Goal: Information Seeking & Learning: Learn about a topic

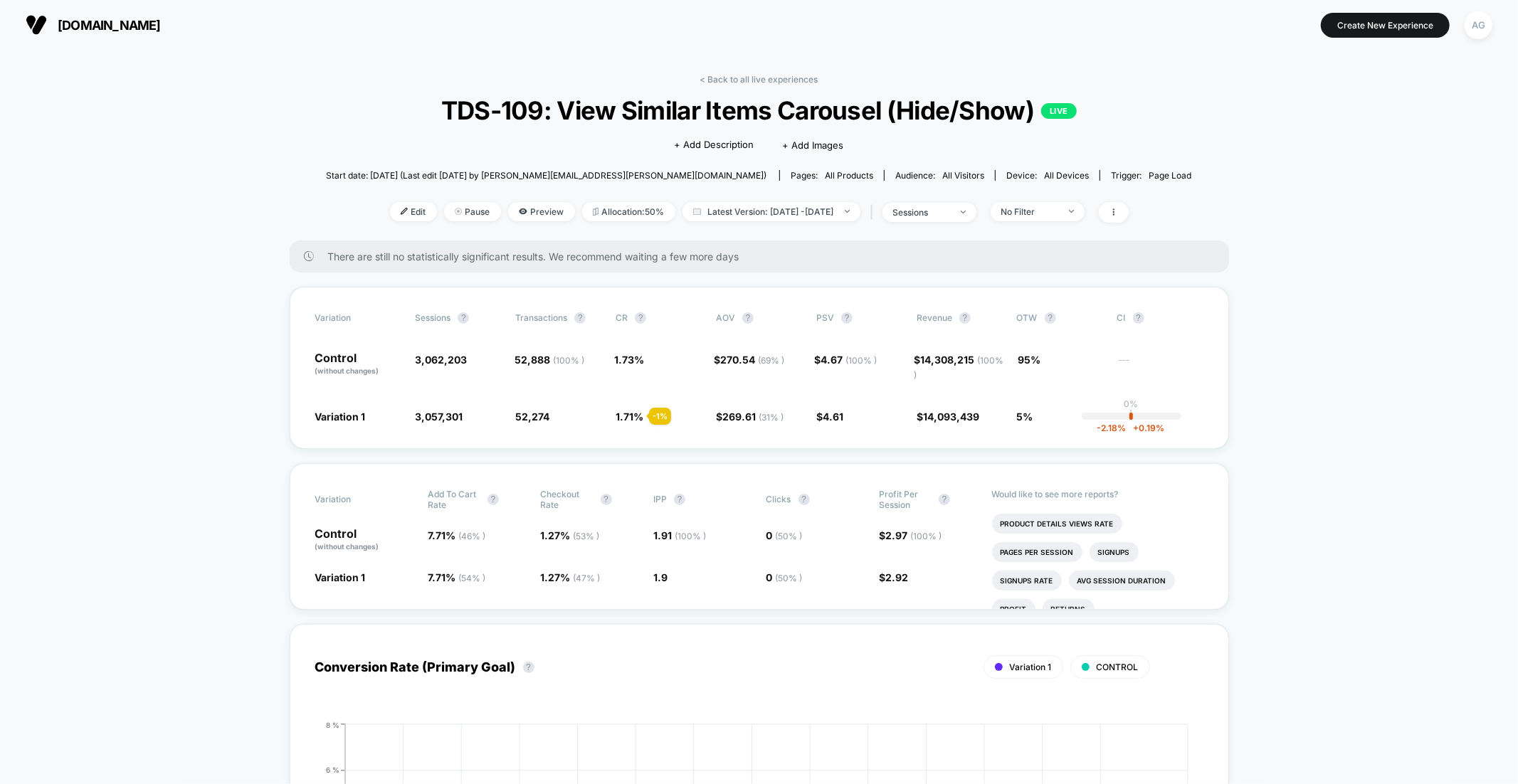
click at [779, 74] on link "< Back to all live experiences" at bounding box center [759, 79] width 118 height 11
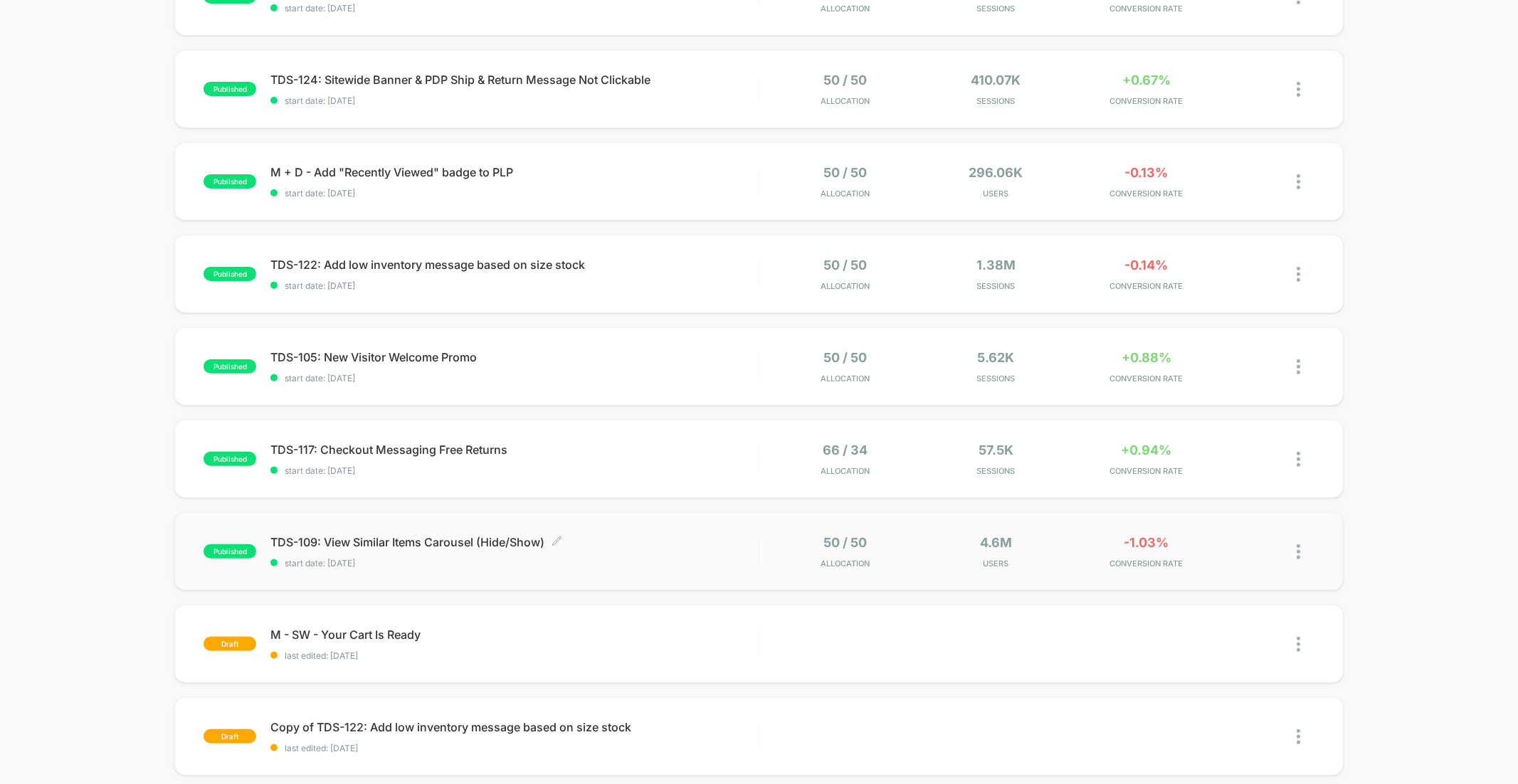
scroll to position [203, 0]
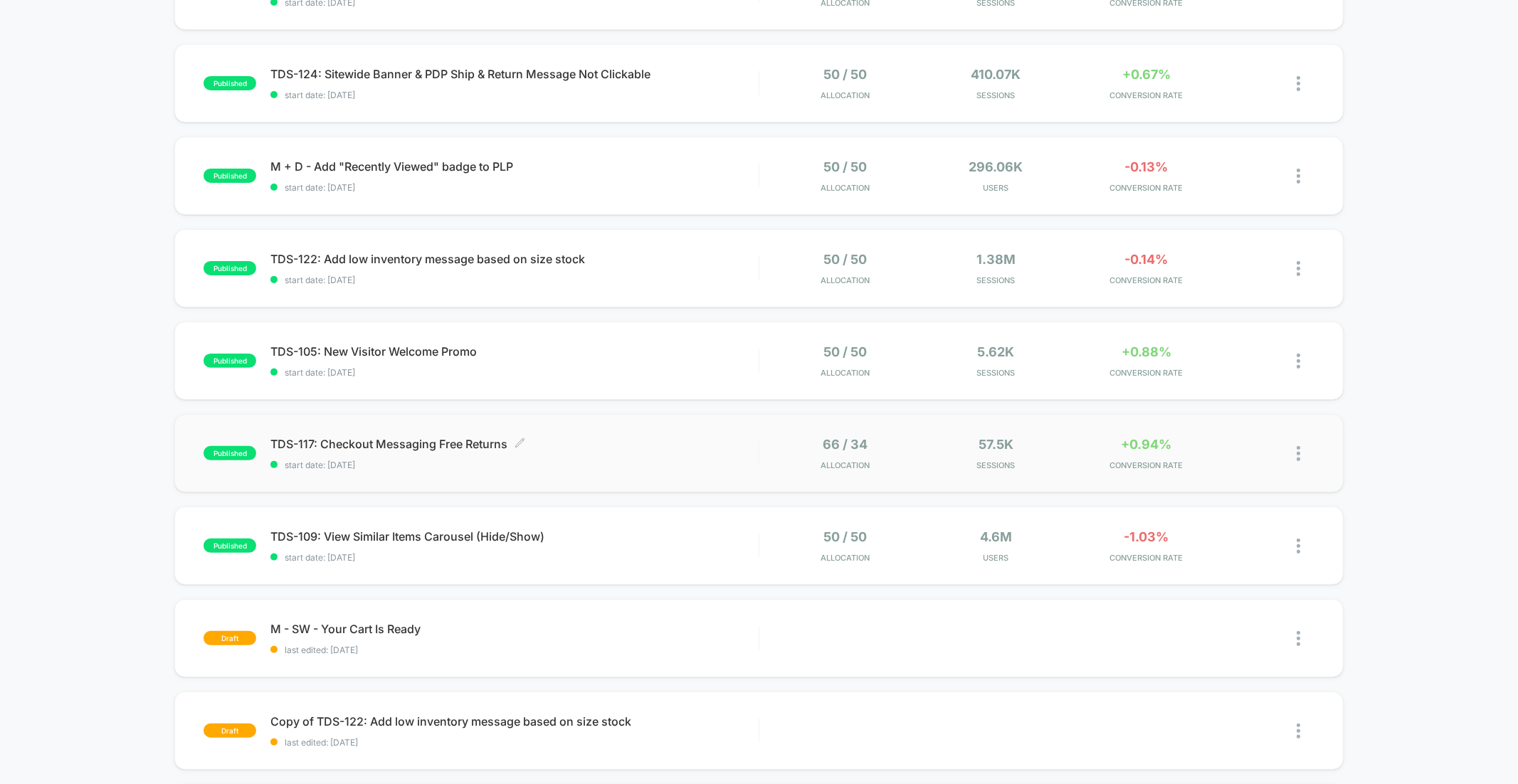
click at [604, 462] on span "start date: [DATE]" at bounding box center [514, 465] width 488 height 11
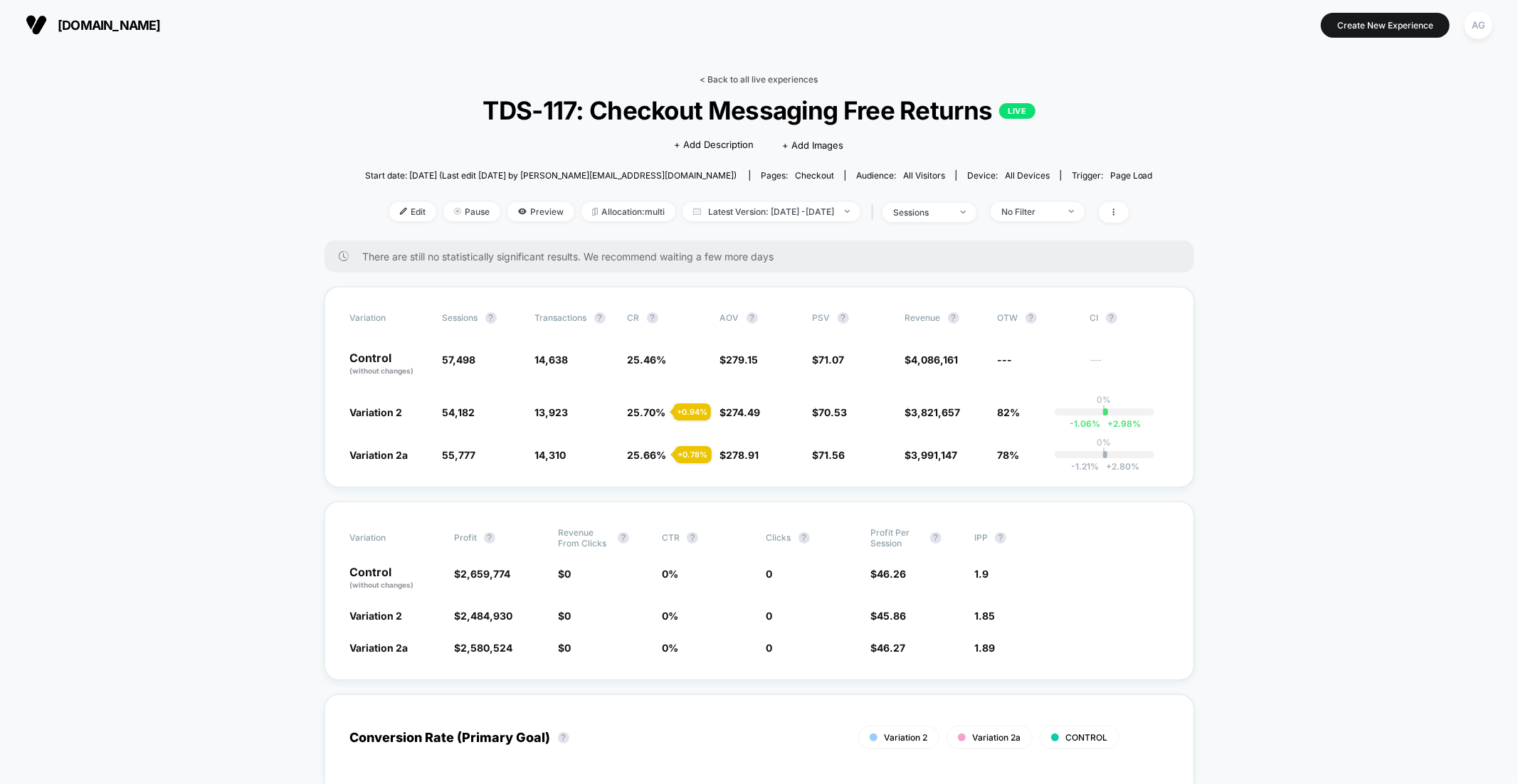
click at [791, 78] on link "< Back to all live experiences" at bounding box center [759, 79] width 118 height 11
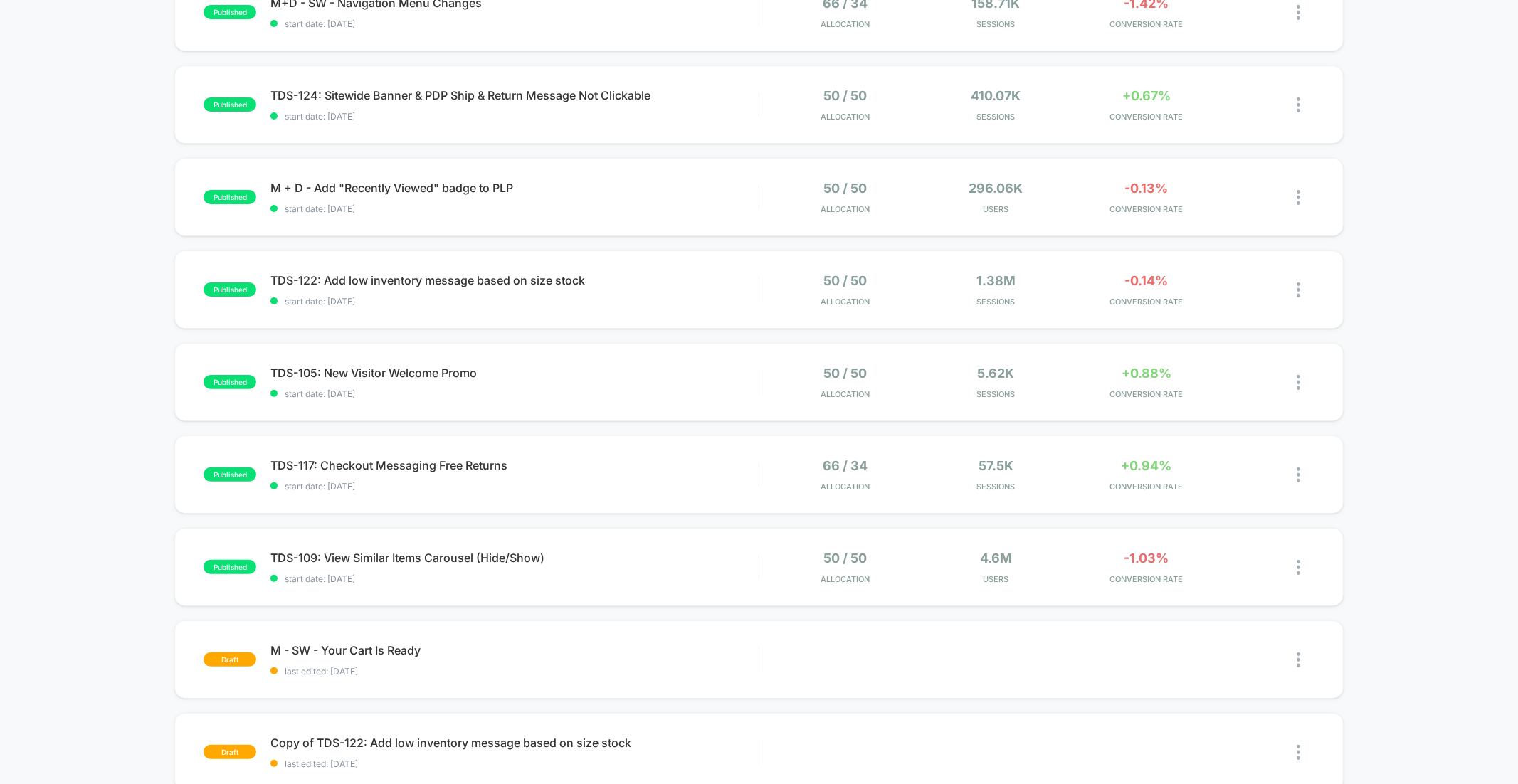
scroll to position [216, 0]
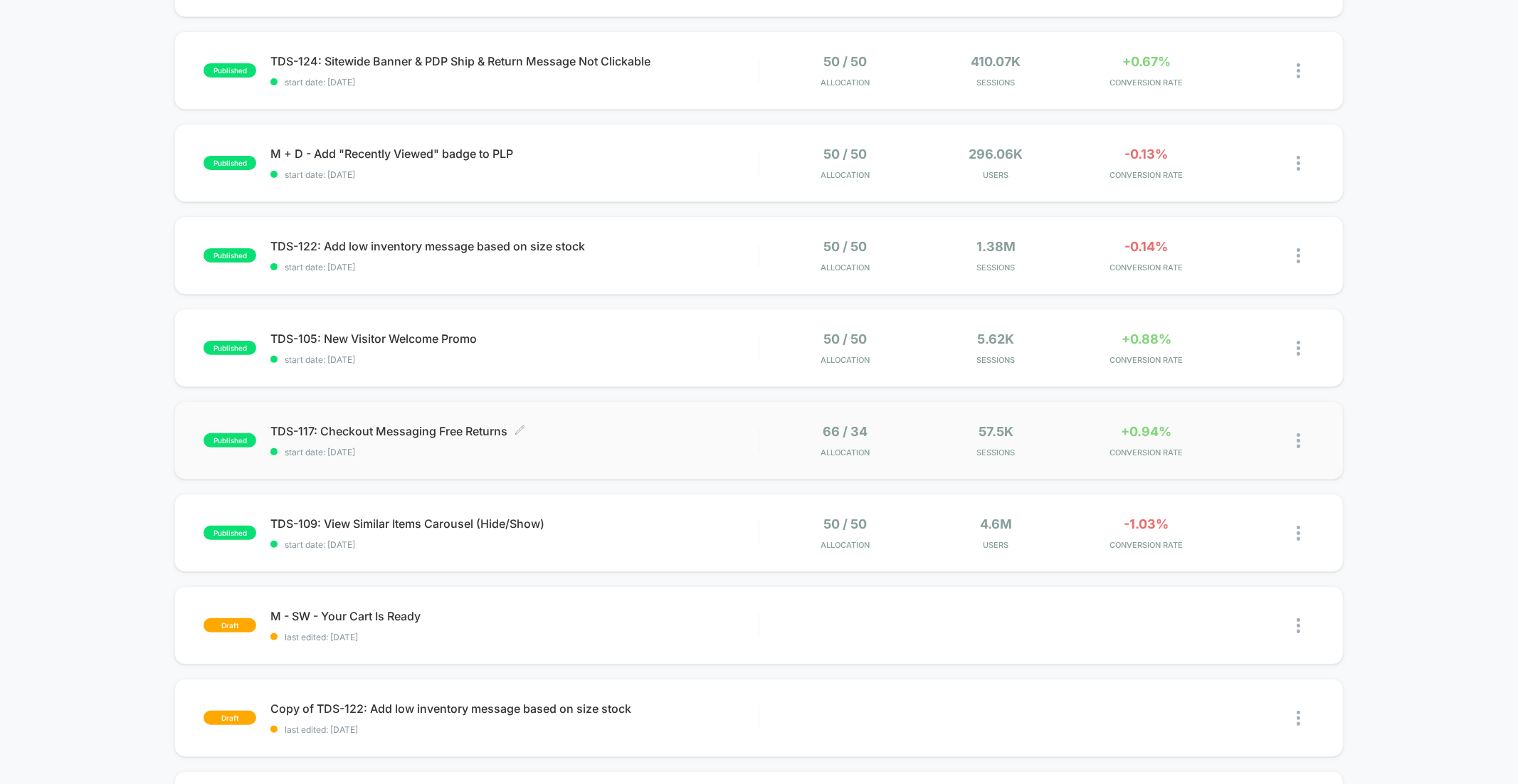
click at [686, 452] on span "start date: [DATE]" at bounding box center [514, 452] width 488 height 11
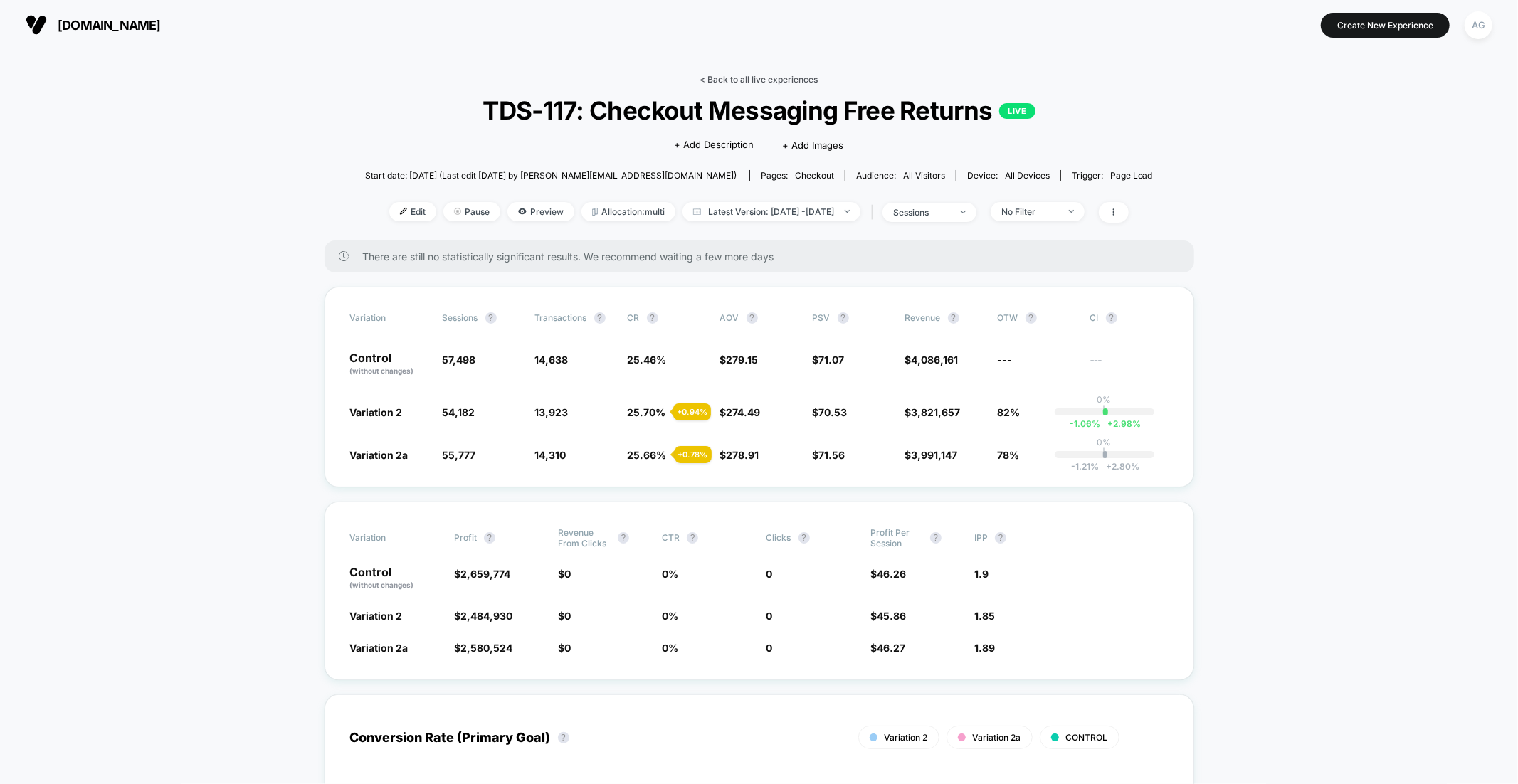
click at [755, 84] on link "< Back to all live experiences" at bounding box center [759, 79] width 118 height 11
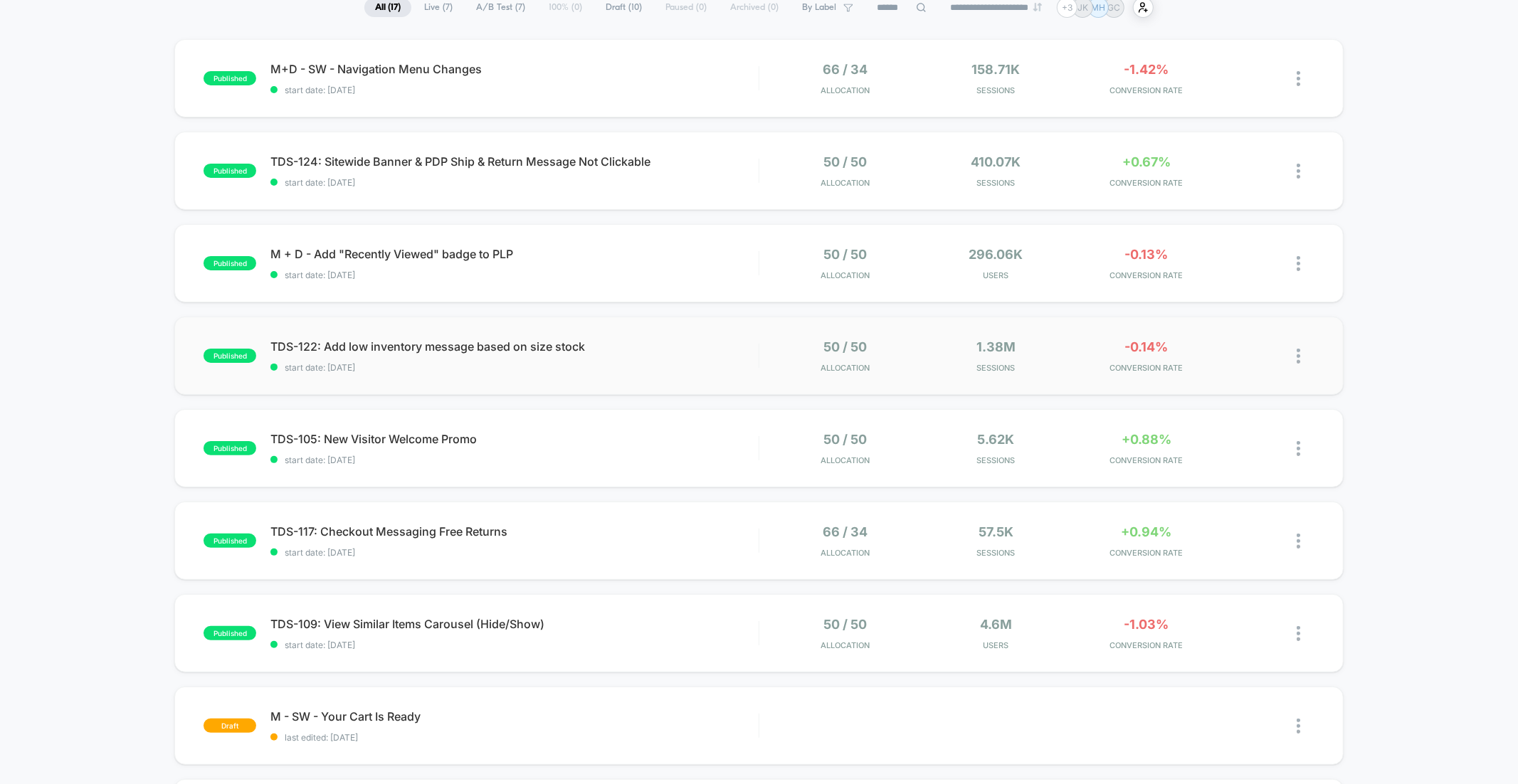
scroll to position [79, 0]
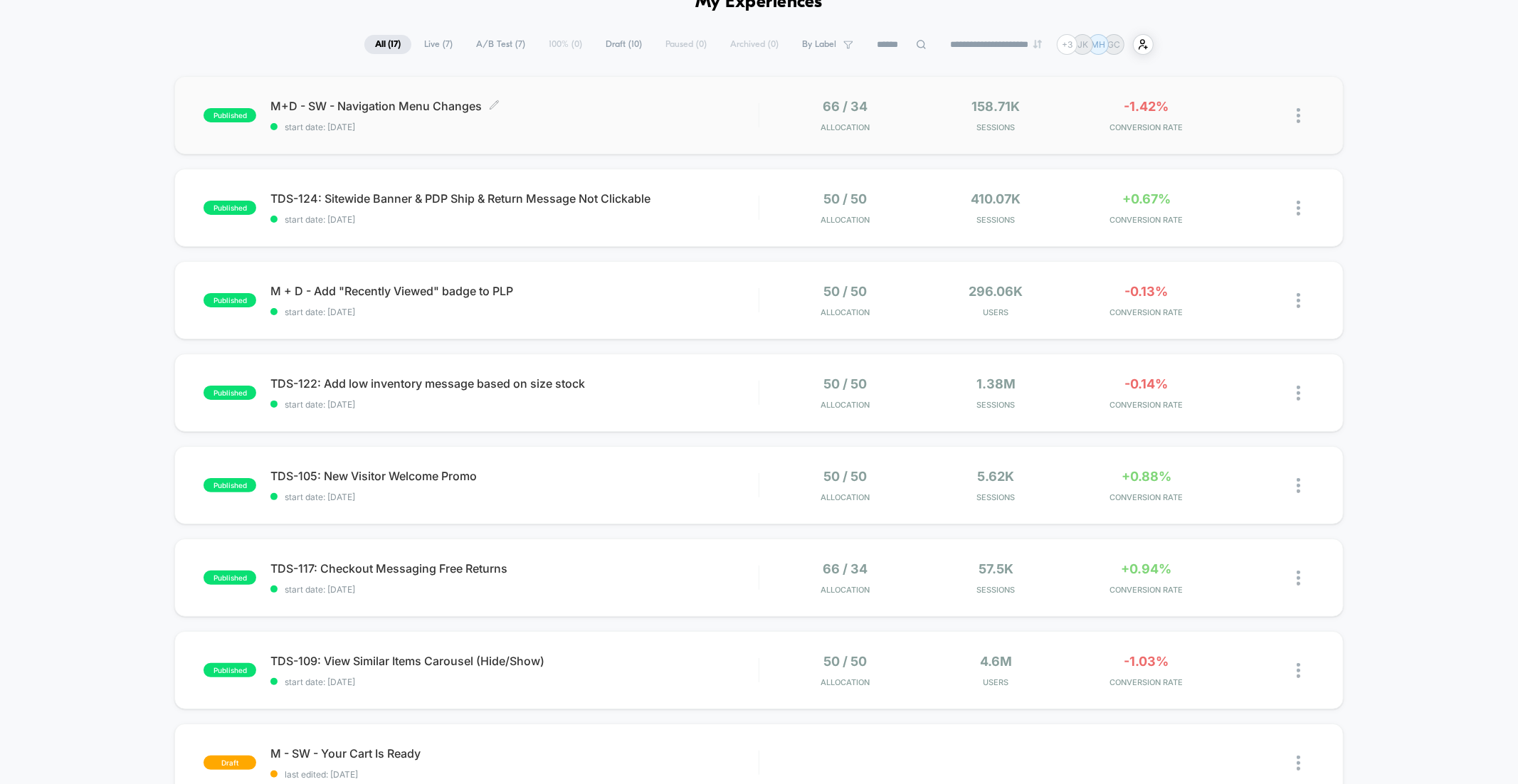
click at [427, 117] on div "M+D - SW - Navigation Menu Changes Click to edit experience details Click to ed…" at bounding box center [514, 116] width 488 height 34
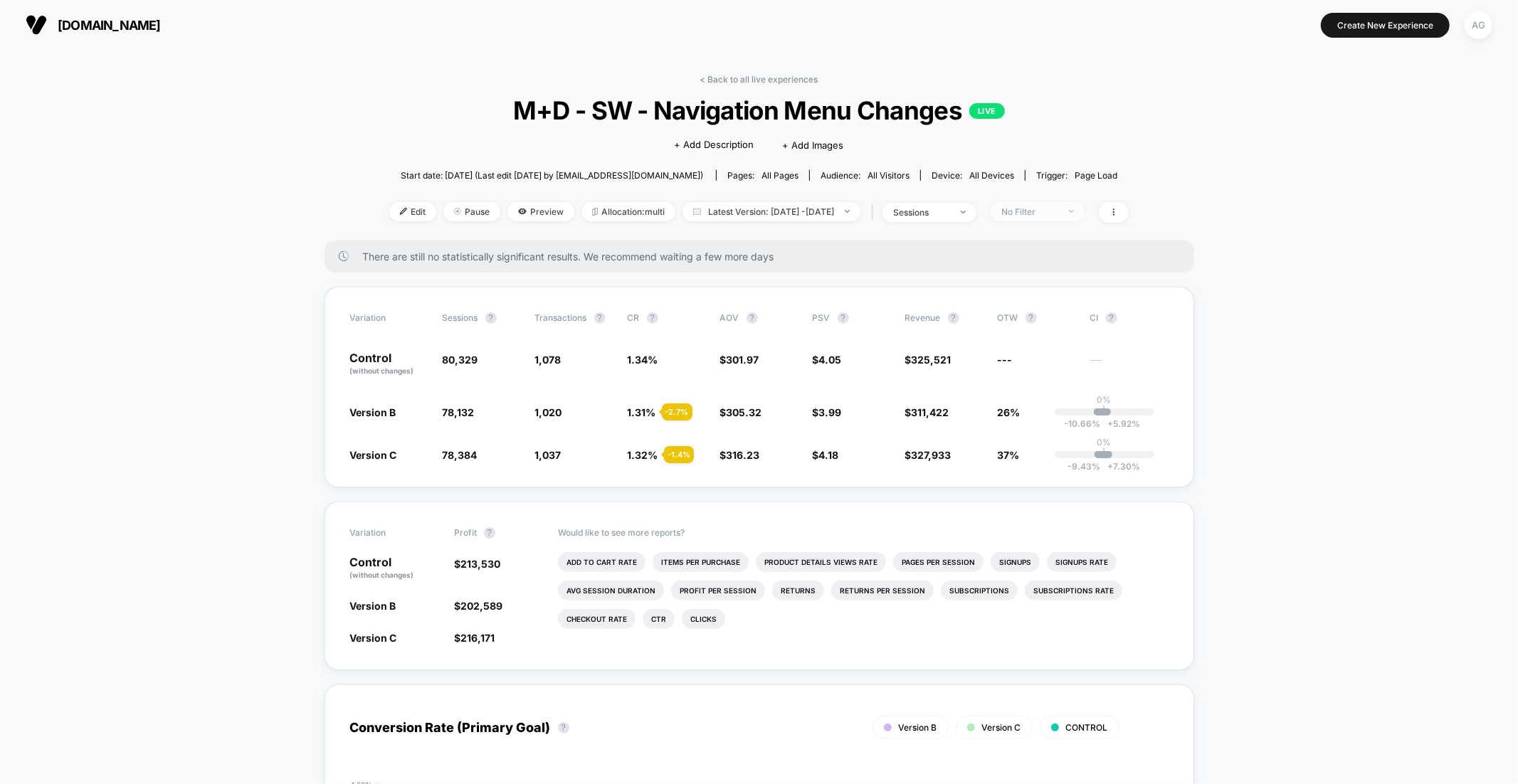
click at [1058, 208] on div "No Filter" at bounding box center [1029, 211] width 57 height 11
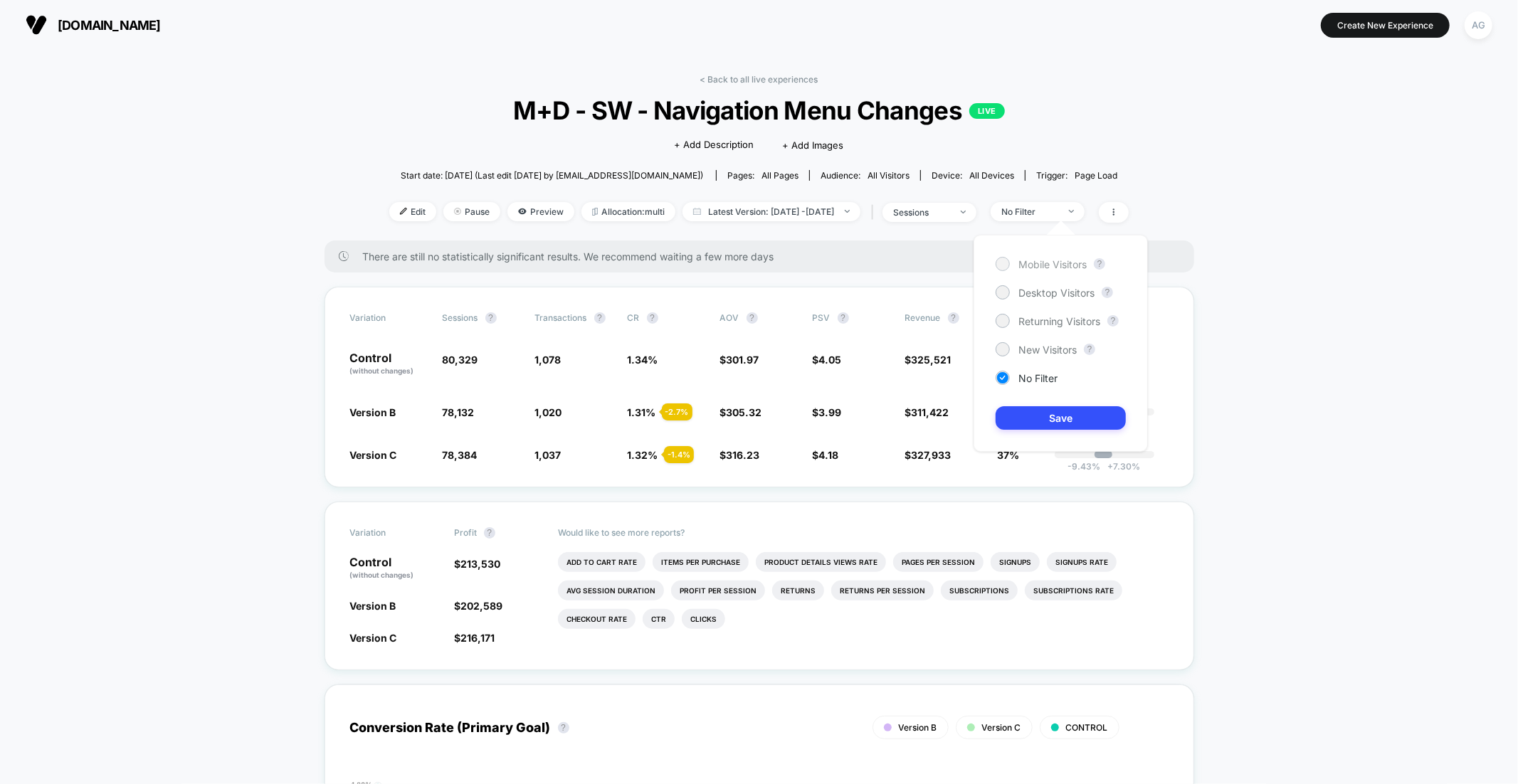
click at [1048, 264] on span "Mobile Visitors" at bounding box center [1052, 264] width 68 height 12
click at [1030, 422] on button "Save" at bounding box center [1060, 418] width 130 height 24
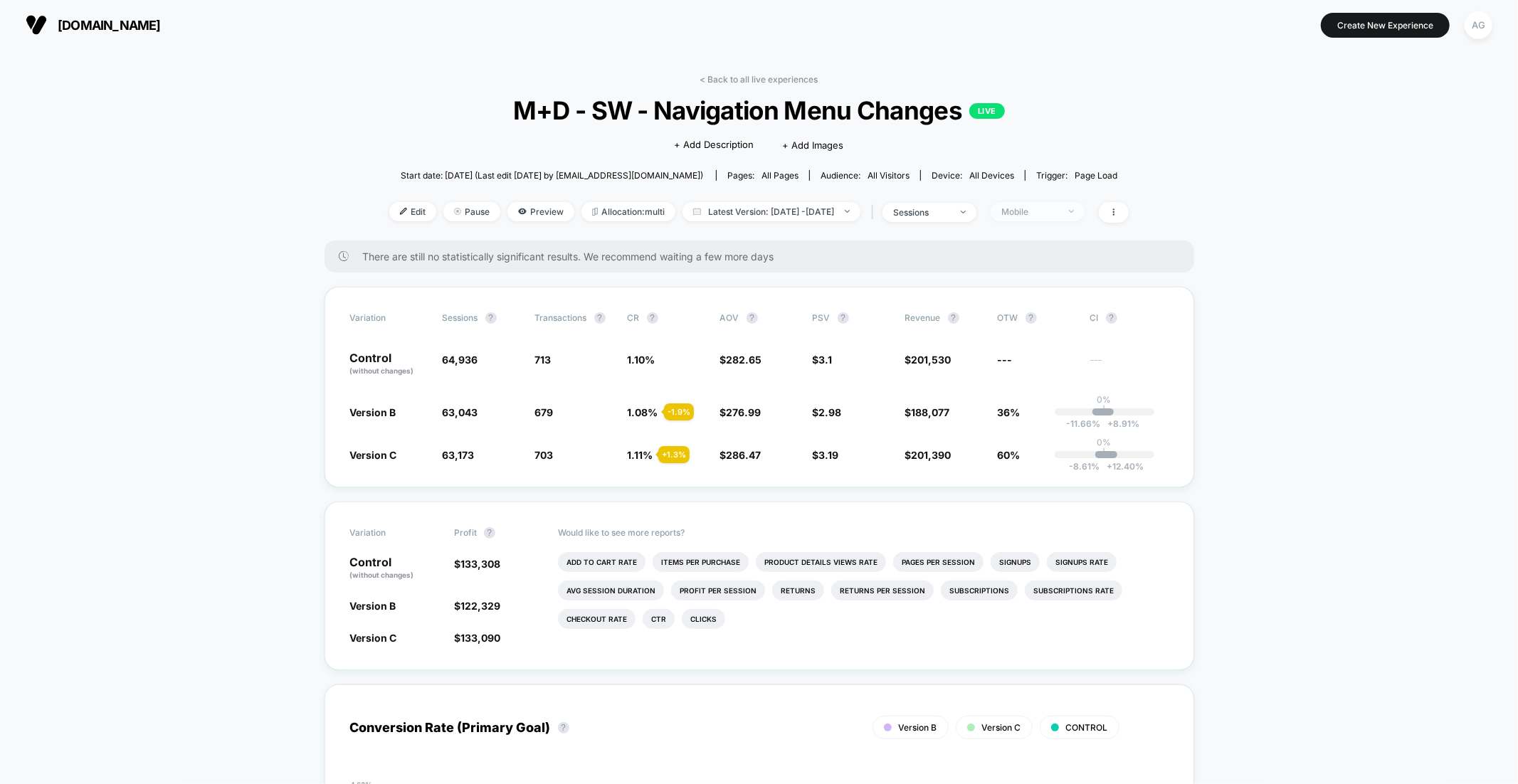
click at [1084, 209] on span "Mobile" at bounding box center [1037, 211] width 94 height 19
click at [1061, 281] on div "Mobile Visitors ? Desktop Visitors ? Returning Visitors ? New Visitors ? No Fil…" at bounding box center [1061, 343] width 174 height 217
click at [1061, 286] on span "Desktop Visitors" at bounding box center [1056, 292] width 76 height 12
click at [1053, 429] on button "Save" at bounding box center [1060, 418] width 130 height 24
click at [776, 76] on link "< Back to all live experiences" at bounding box center [759, 79] width 118 height 11
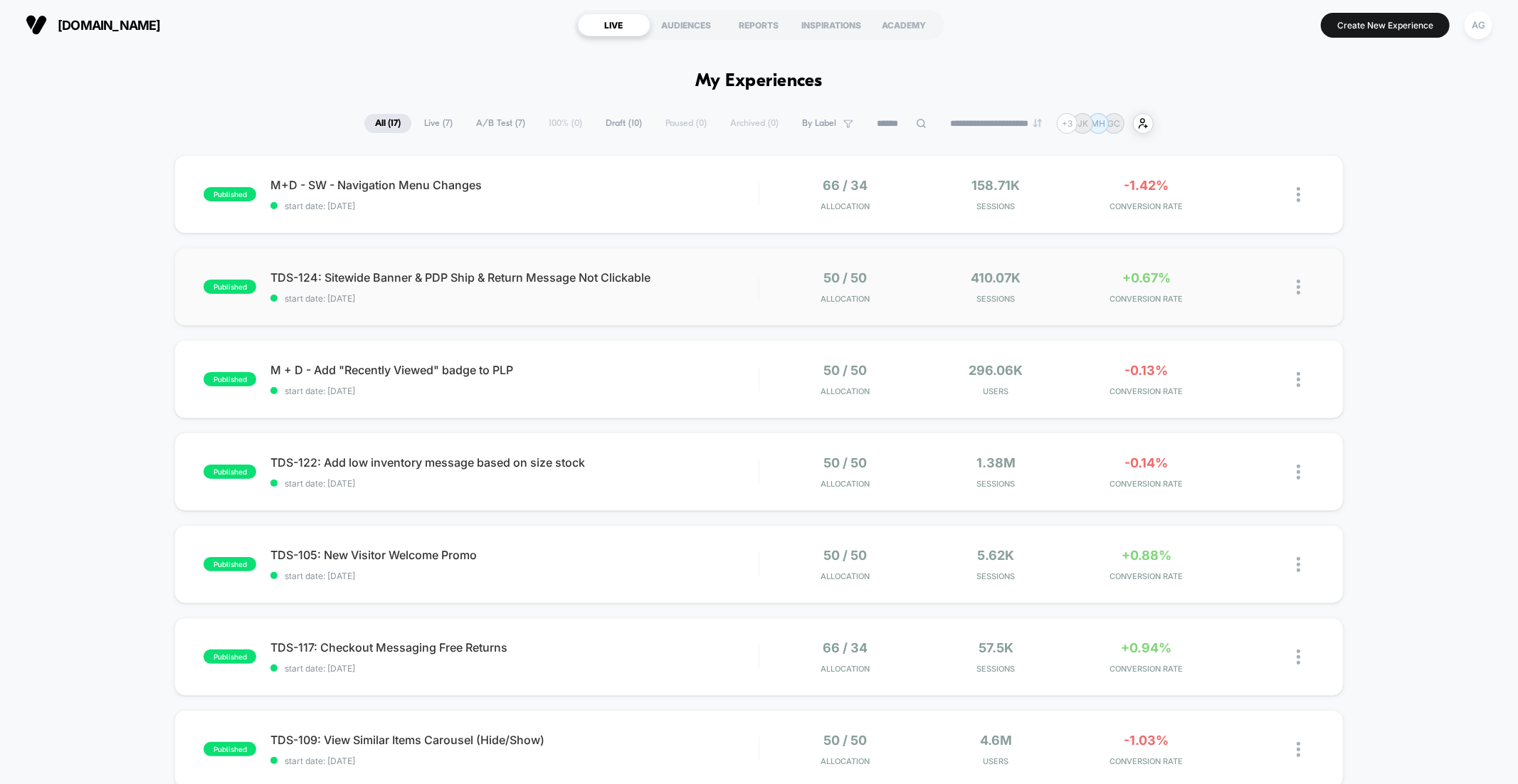
click at [892, 289] on div "50 / 50 Allocation" at bounding box center [845, 287] width 144 height 34
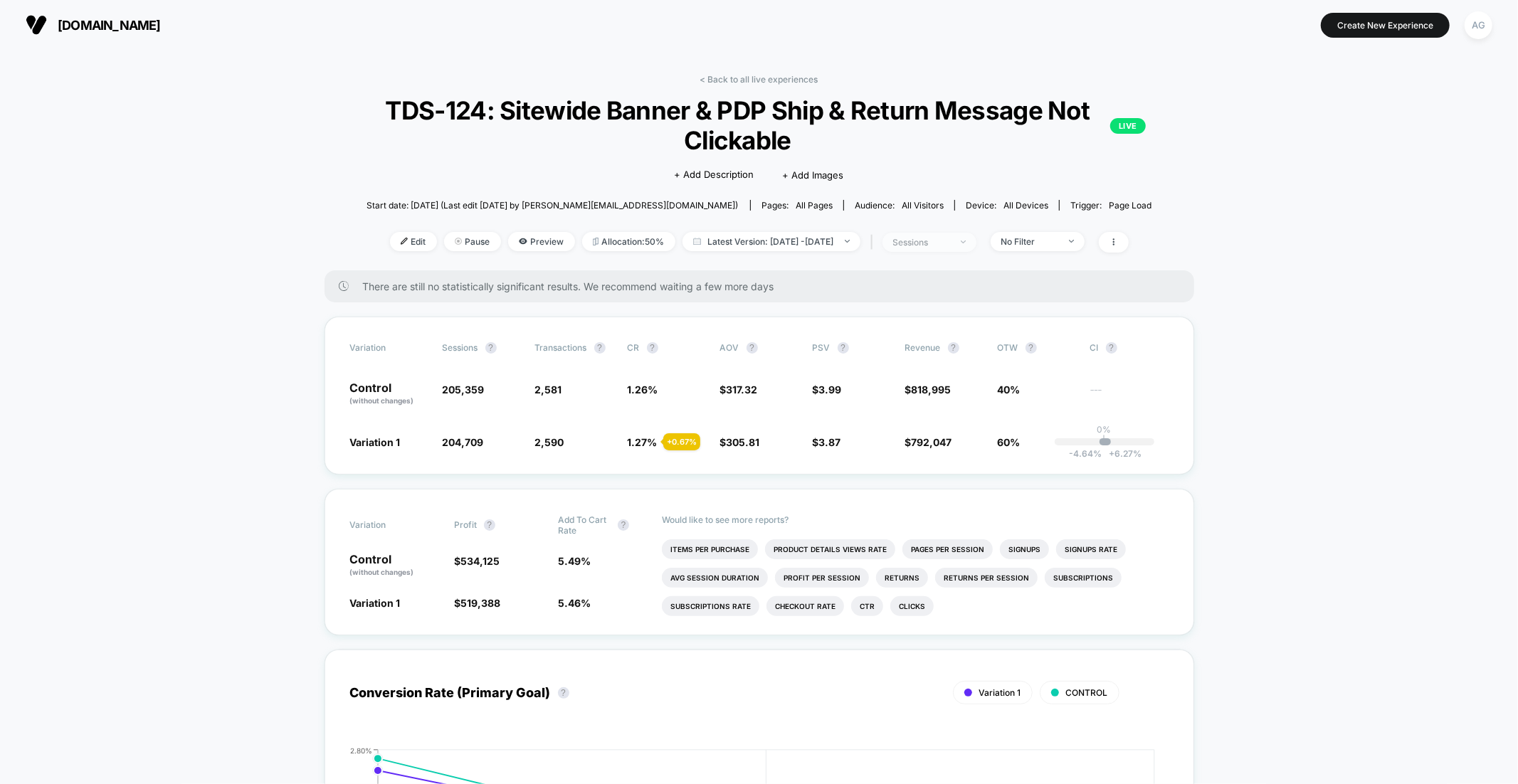
click at [976, 250] on span "sessions" at bounding box center [929, 242] width 94 height 19
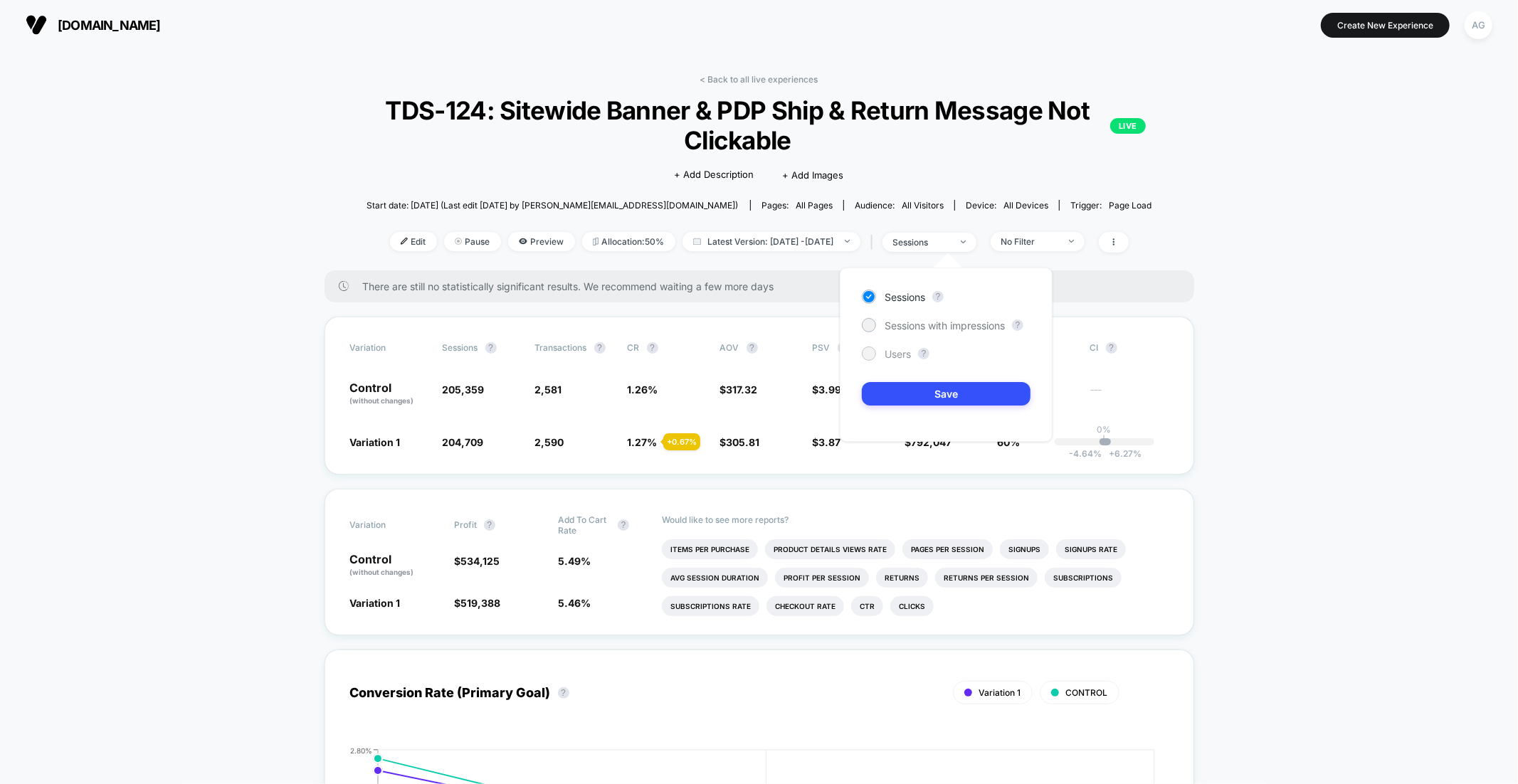
click at [893, 355] on span "Users" at bounding box center [898, 354] width 27 height 12
click at [893, 381] on div "Sessions ? Sessions with impressions ? Users ? Save" at bounding box center [946, 355] width 213 height 174
click at [893, 393] on button "Save" at bounding box center [946, 393] width 169 height 24
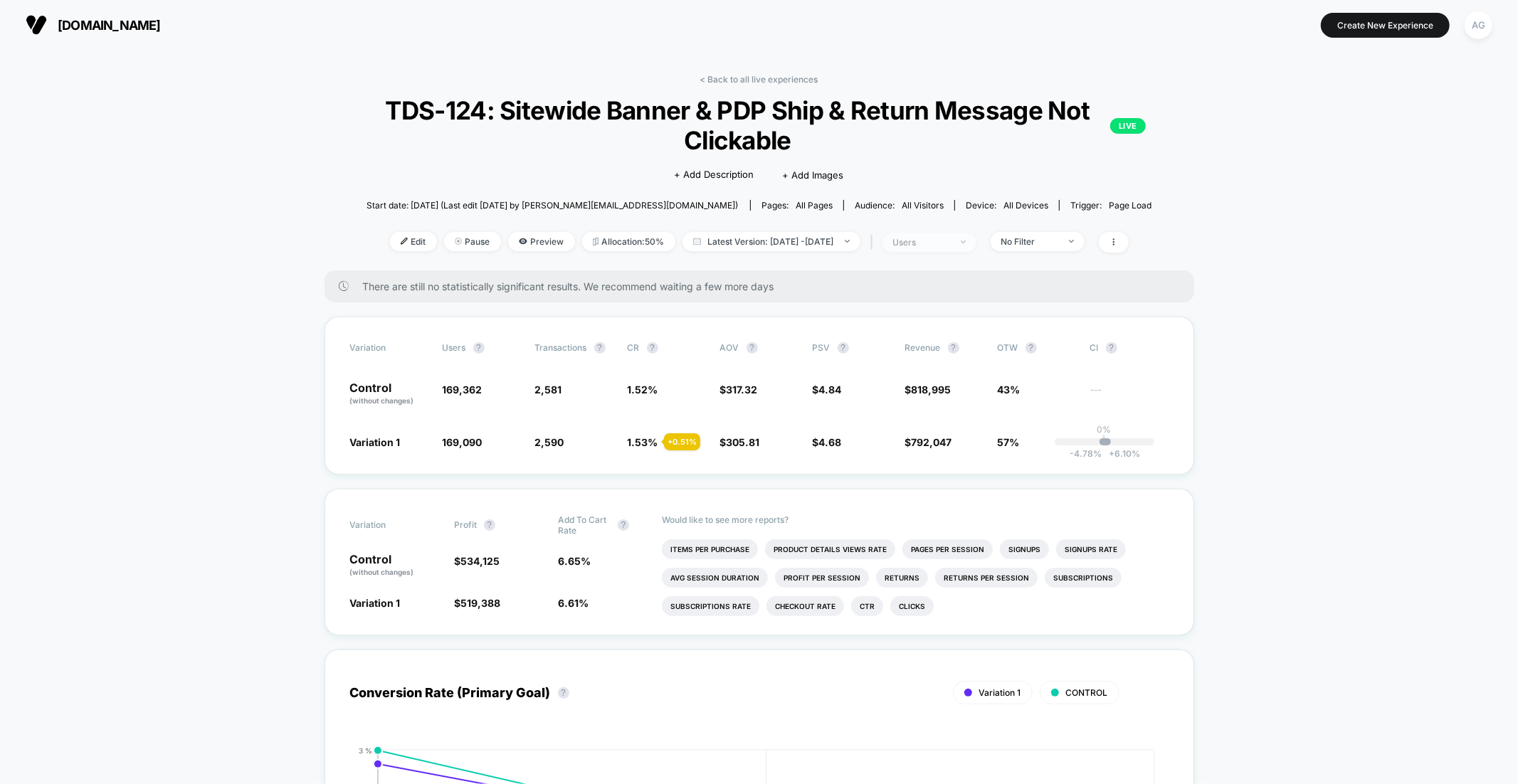
click at [955, 235] on span "users" at bounding box center [929, 242] width 94 height 19
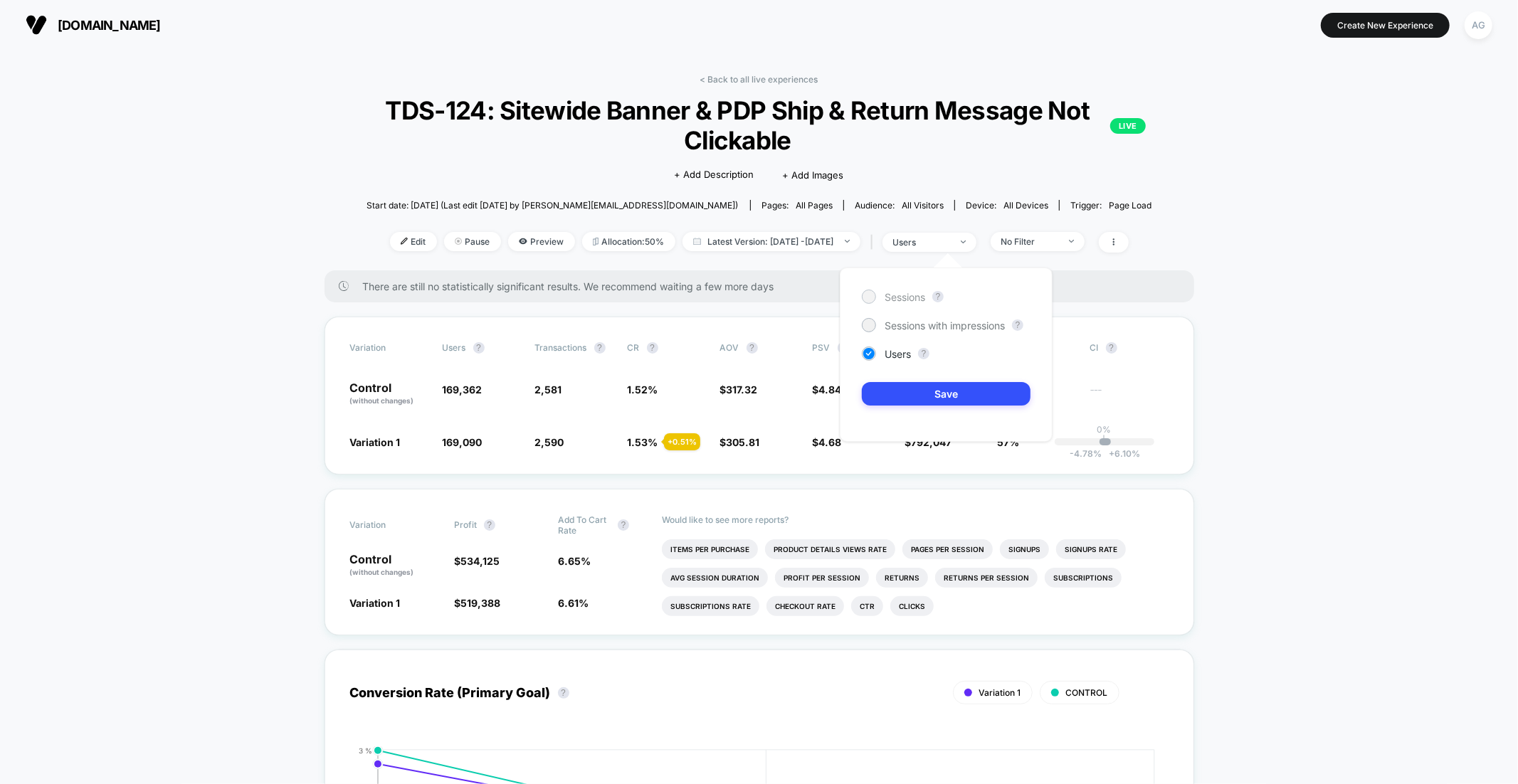
click at [916, 297] on span "Sessions" at bounding box center [905, 297] width 40 height 12
click at [907, 400] on button "Save" at bounding box center [946, 393] width 169 height 24
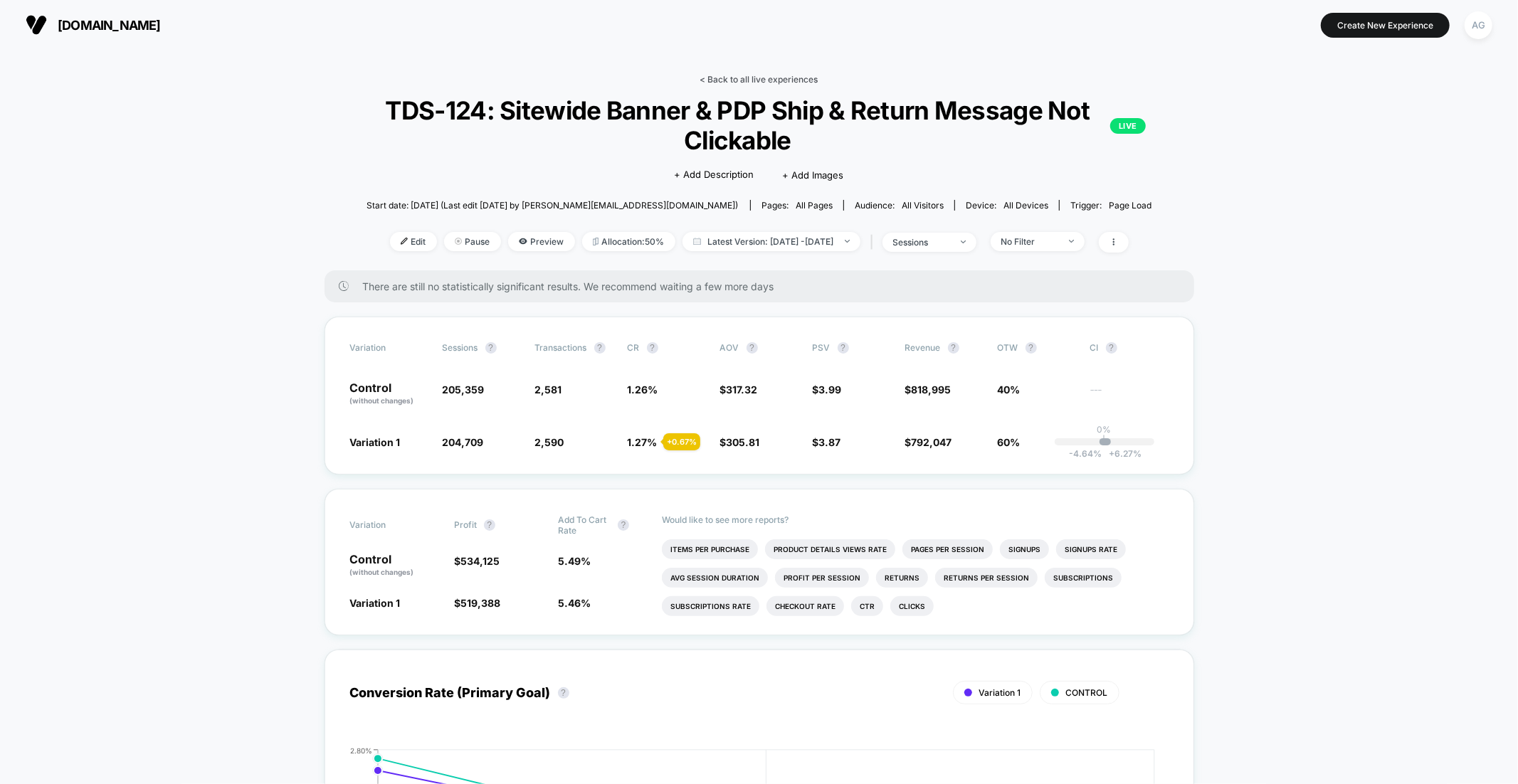
click at [758, 78] on link "< Back to all live experiences" at bounding box center [759, 79] width 118 height 11
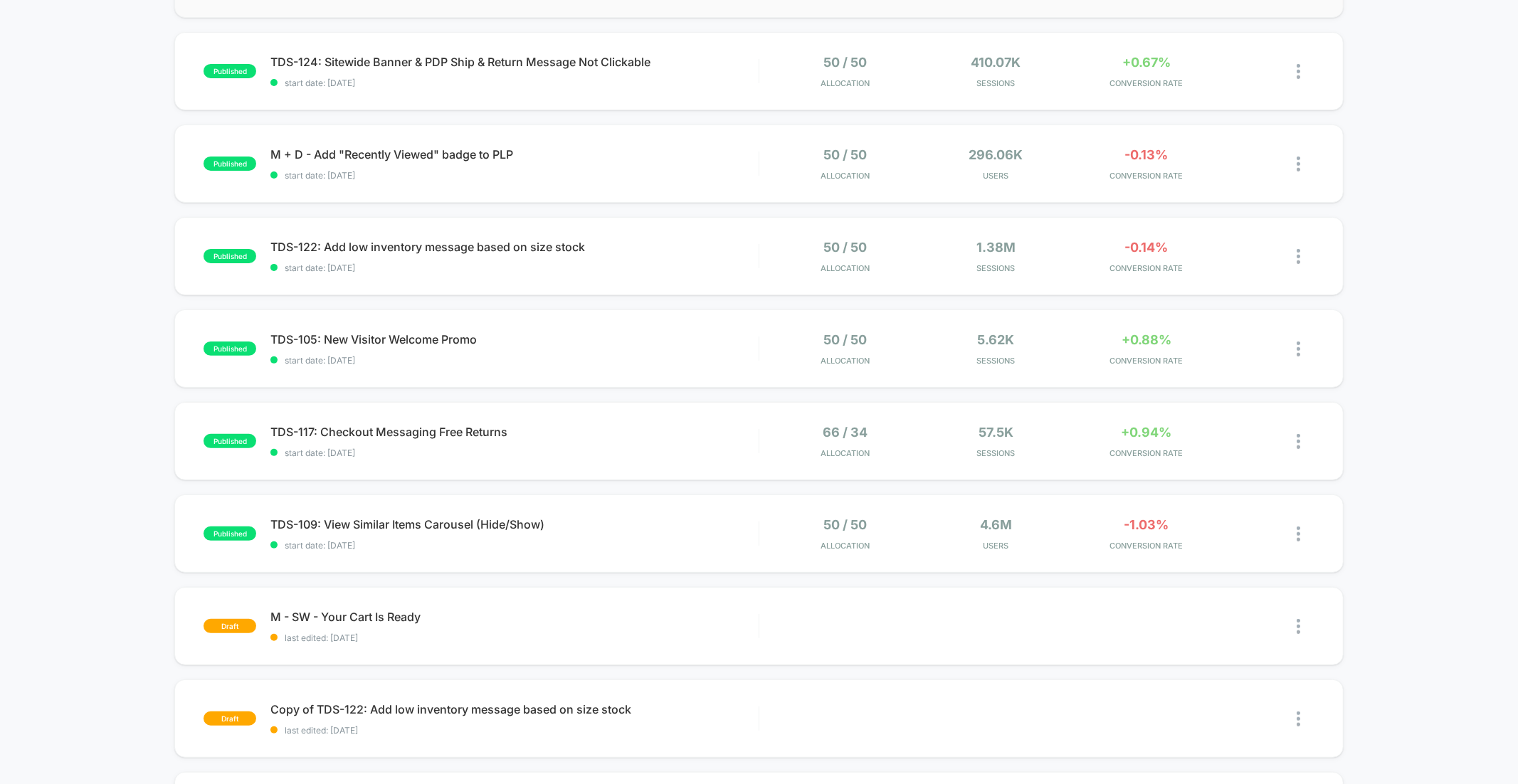
scroll to position [268, 0]
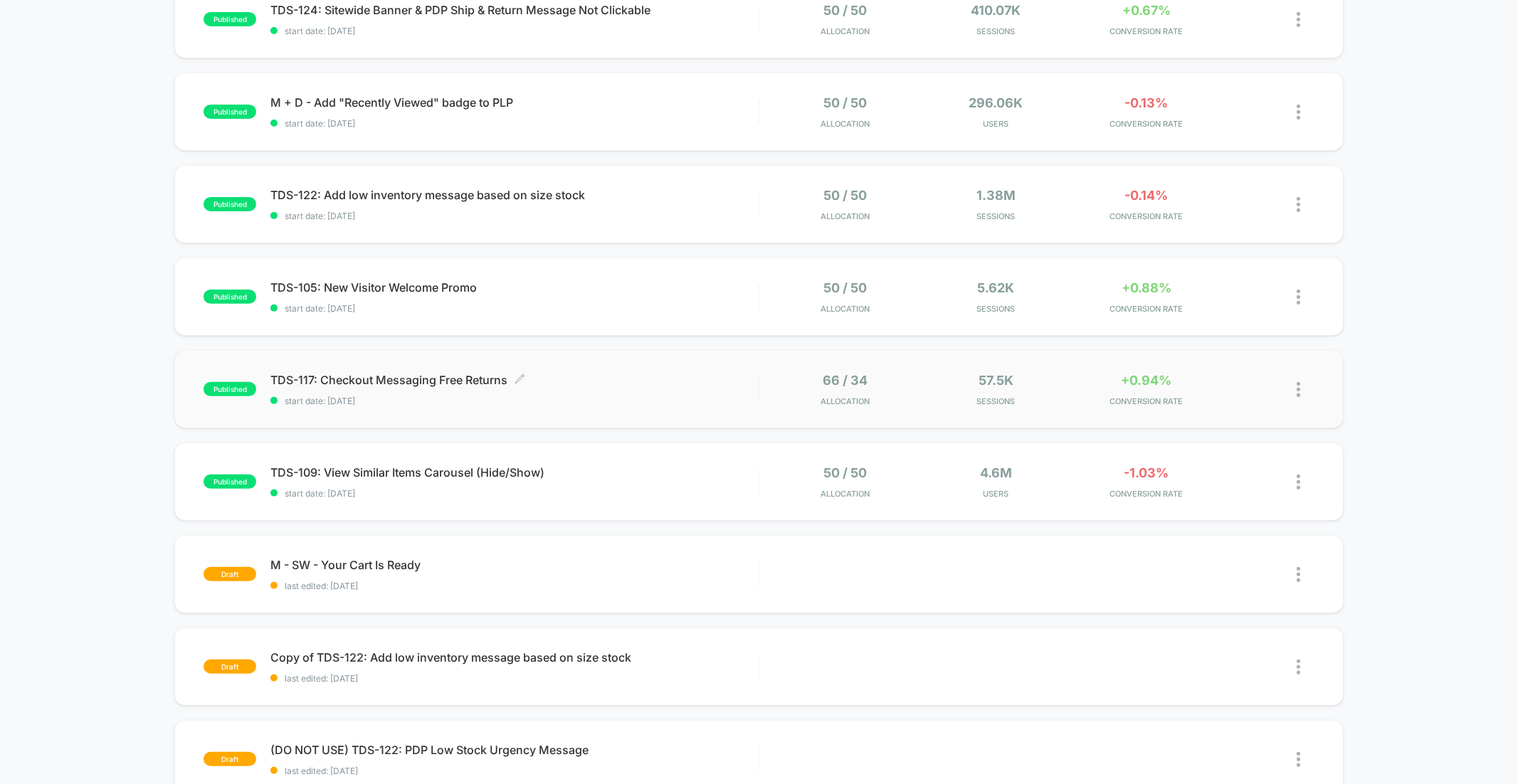
click at [684, 397] on span "start date: [DATE]" at bounding box center [514, 401] width 488 height 11
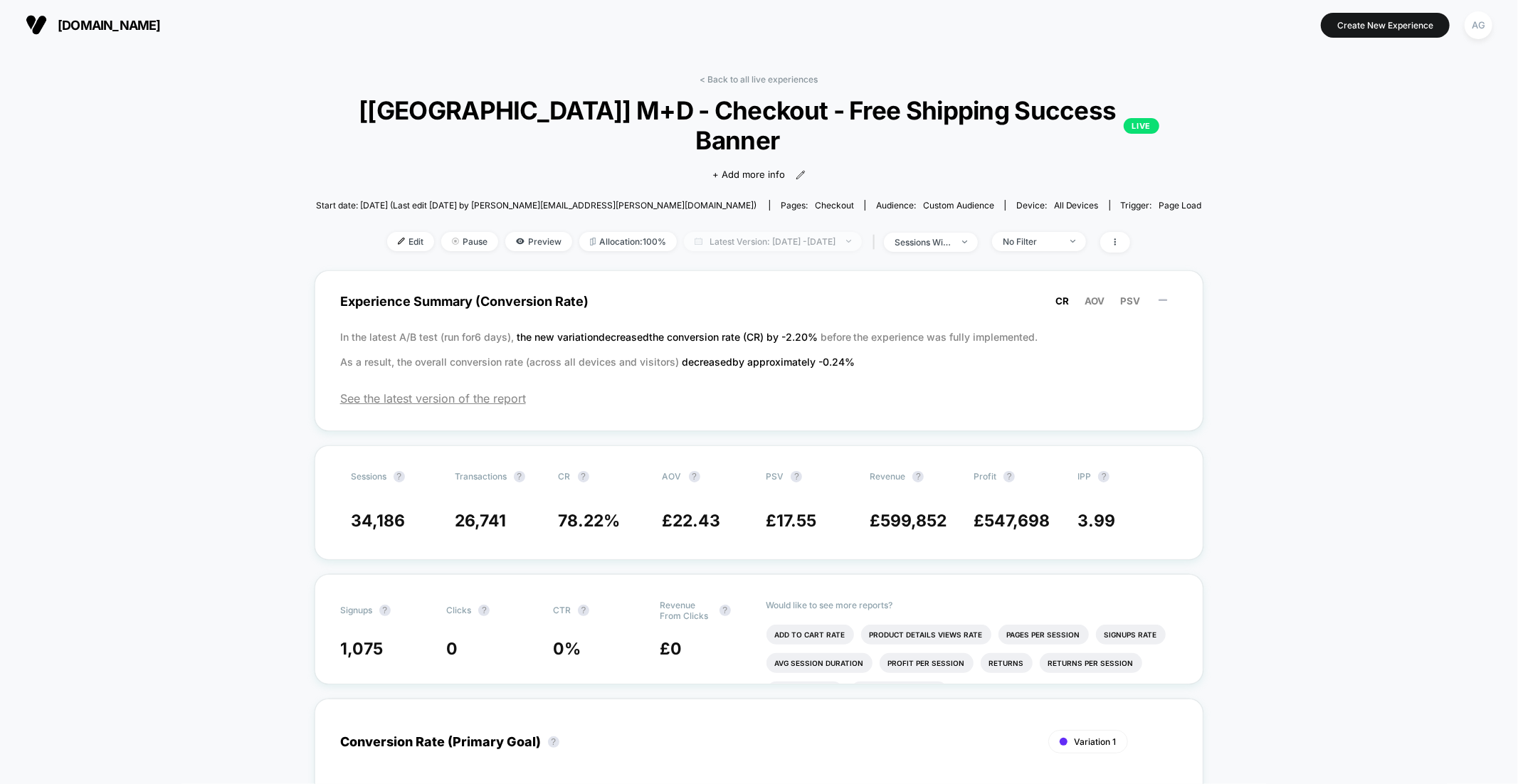
click at [755, 232] on span "Latest Version: Jul 1, 2025 - Aug 13, 2025" at bounding box center [773, 241] width 178 height 19
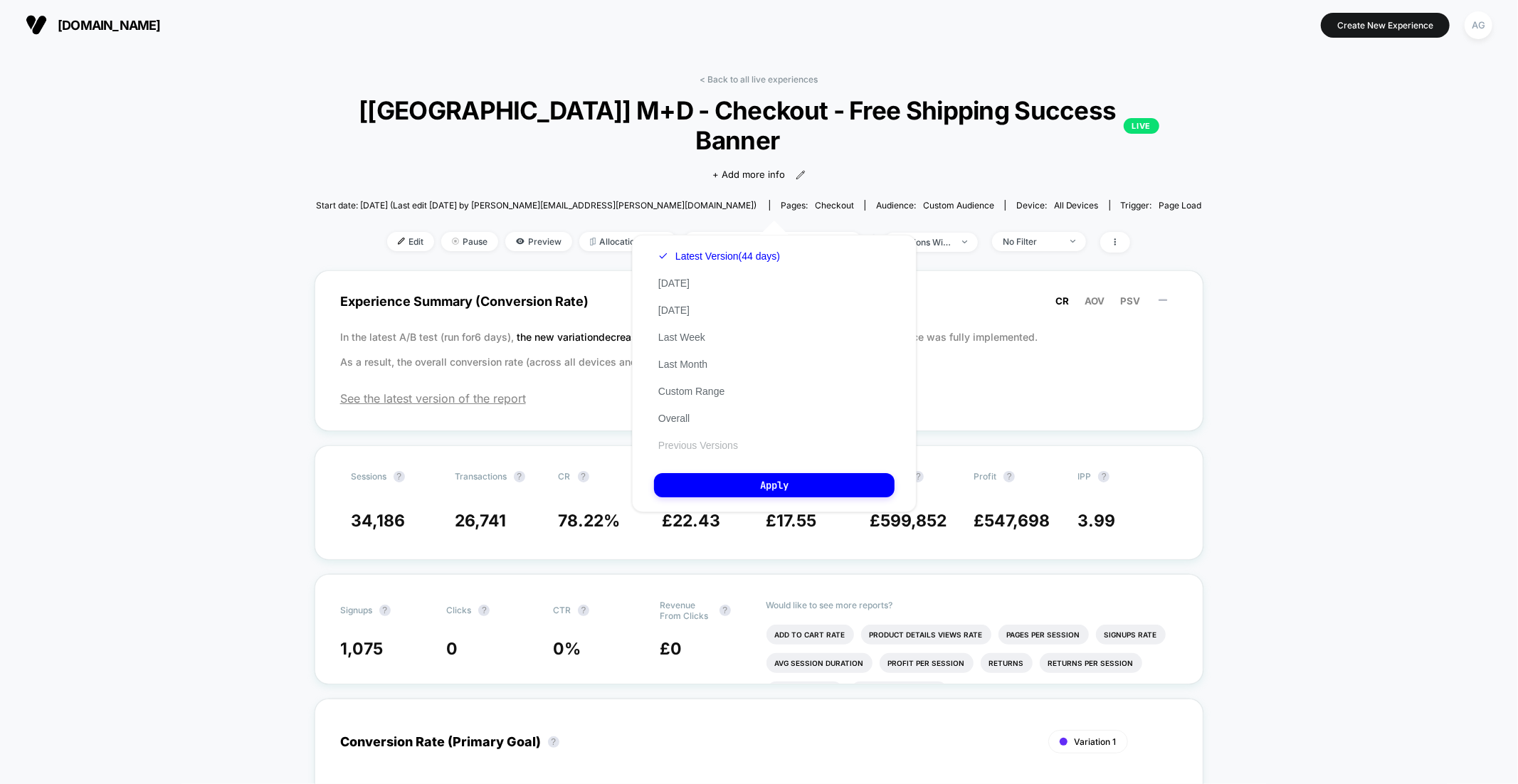
click at [700, 447] on button "Previous Versions" at bounding box center [698, 445] width 88 height 13
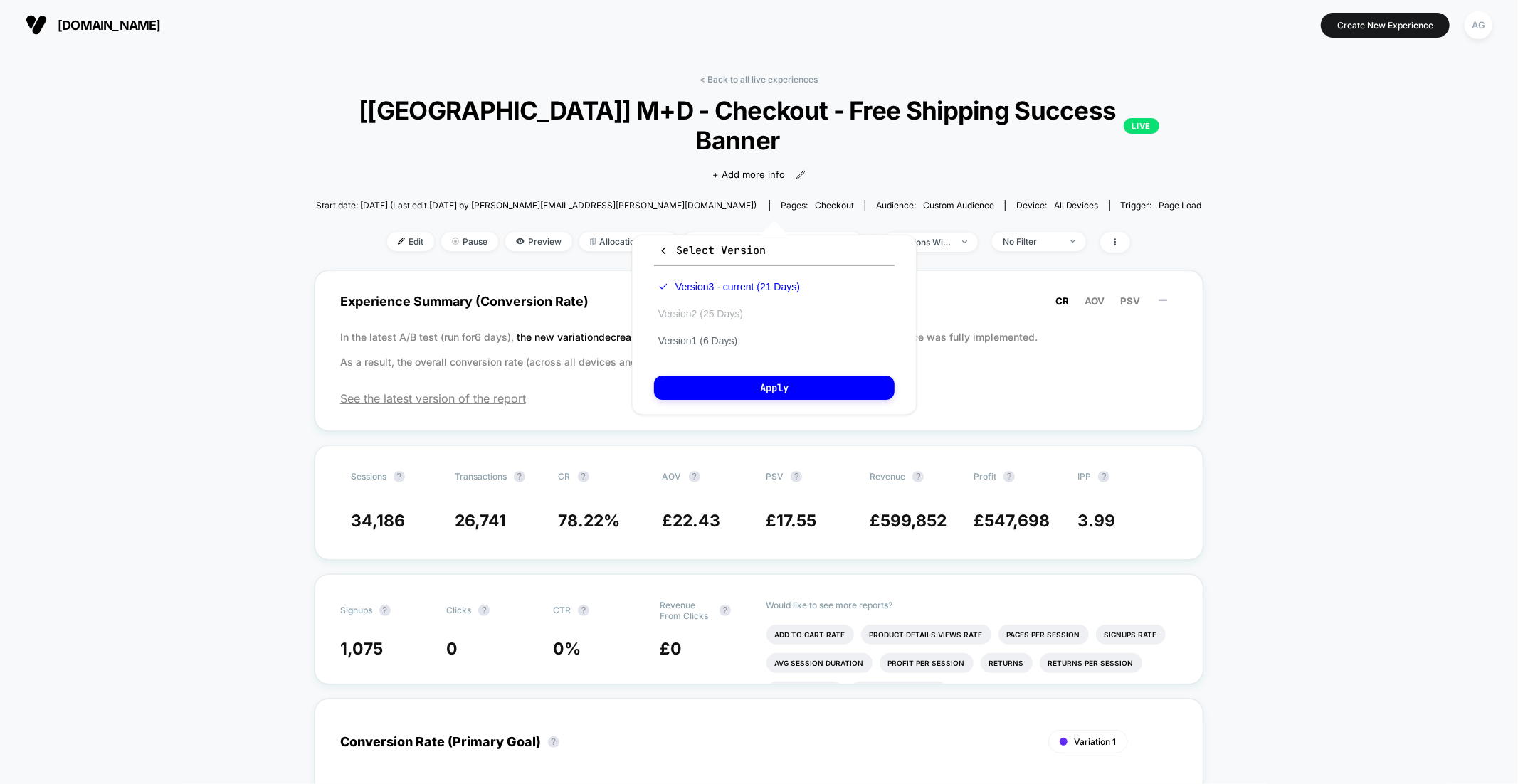
click at [711, 307] on button "Version 2 (25 Days)" at bounding box center [701, 314] width 93 height 13
click at [712, 381] on button "Apply" at bounding box center [774, 388] width 241 height 24
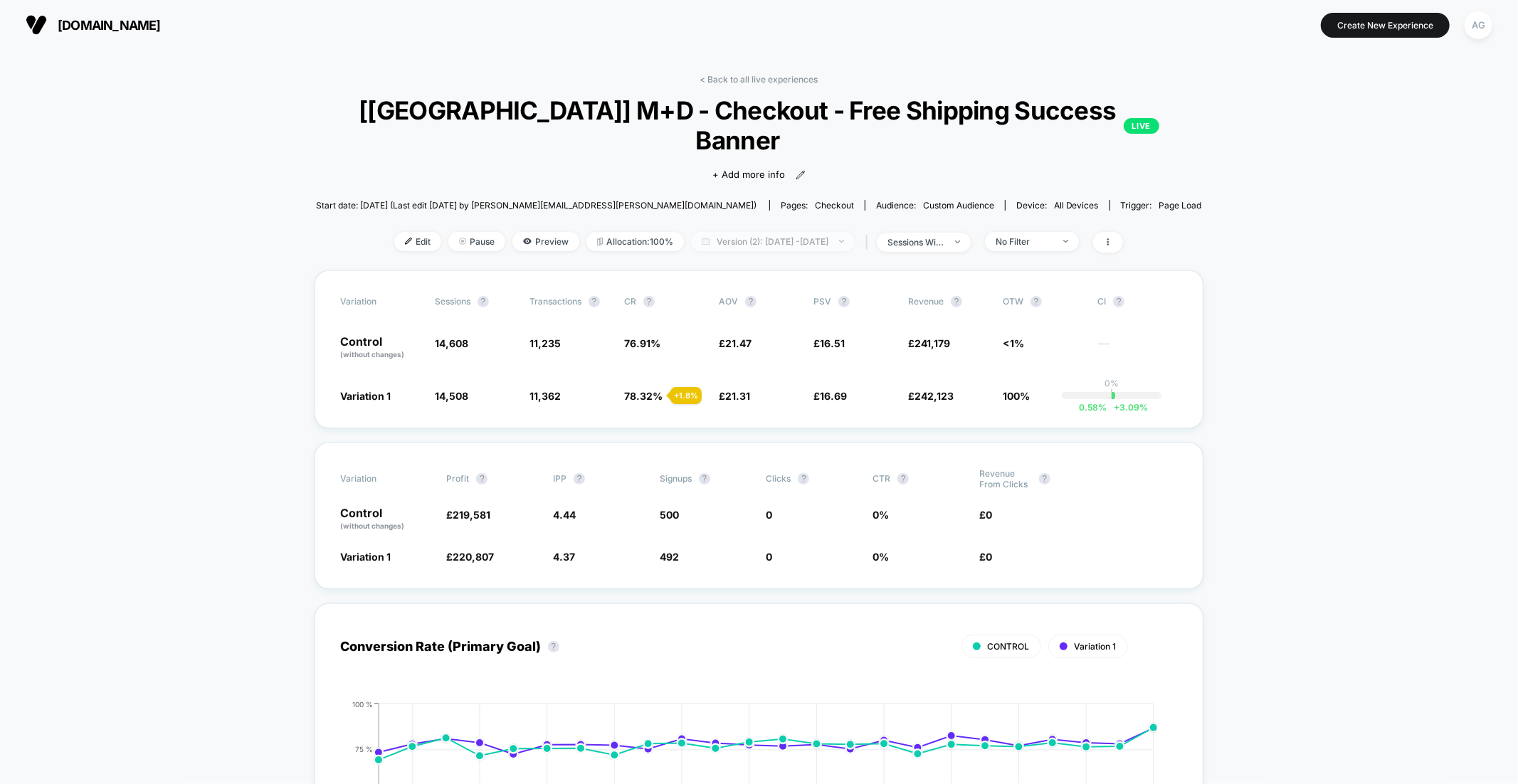
click at [783, 232] on span "Version (2): Jul 1, 2025 - Jul 25, 2025" at bounding box center [773, 241] width 164 height 19
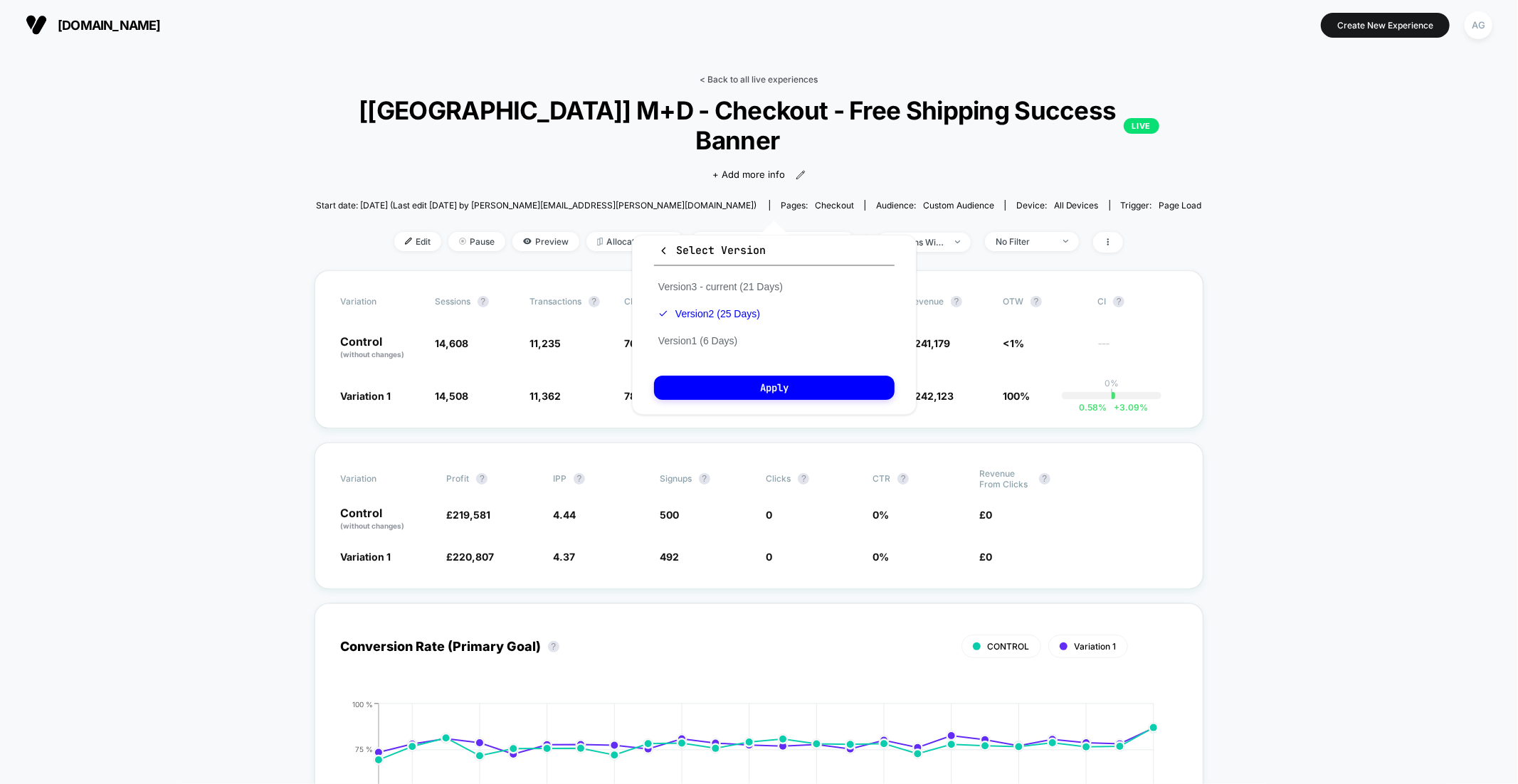
click at [745, 75] on link "< Back to all live experiences" at bounding box center [758, 79] width 118 height 11
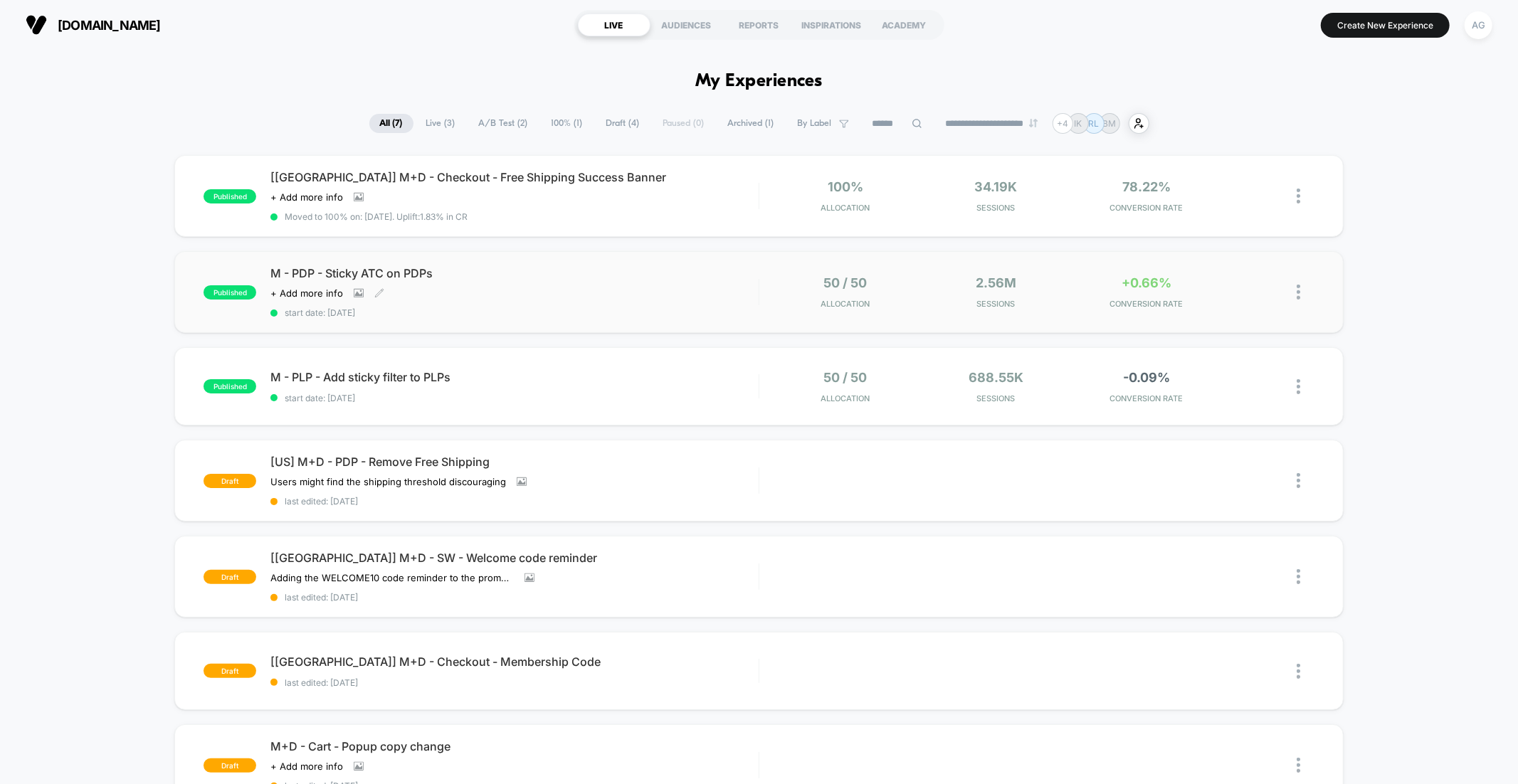
click at [682, 291] on div "M - PDP - Sticky ATC on PDPs Click to view images Click to edit experience deta…" at bounding box center [514, 292] width 488 height 52
